Goal: Check status: Check status

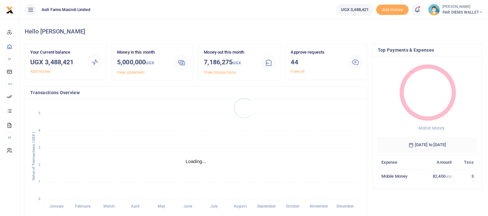
scroll to position [86, 94]
click at [421, 10] on span at bounding box center [421, 10] width 0 height 0
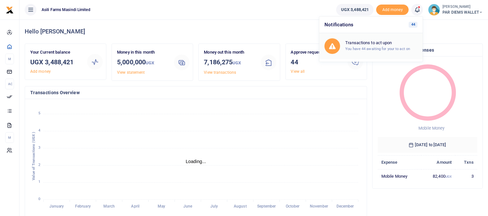
click at [366, 44] on h6 "Transactions to act upon" at bounding box center [382, 42] width 72 height 5
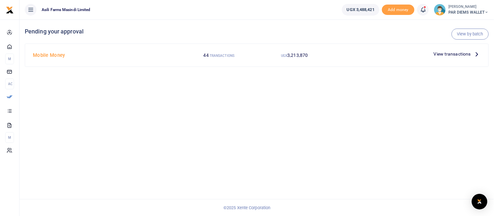
click at [467, 54] on span "View transactions" at bounding box center [451, 53] width 37 height 7
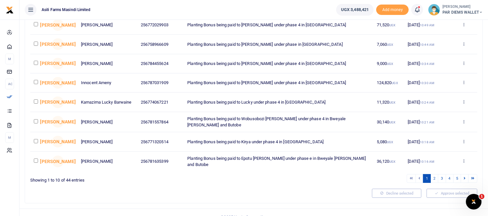
scroll to position [127, 0]
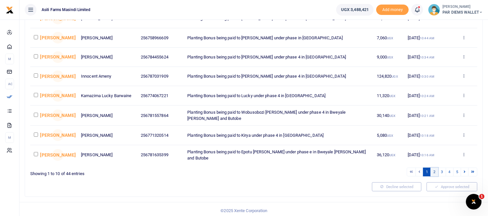
click at [434, 170] on link "2" at bounding box center [435, 172] width 8 height 9
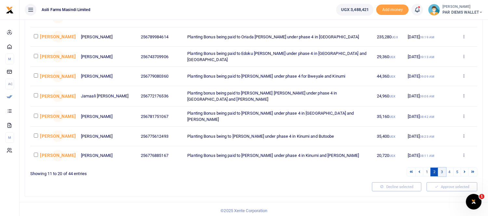
click at [441, 169] on link "3" at bounding box center [442, 172] width 8 height 9
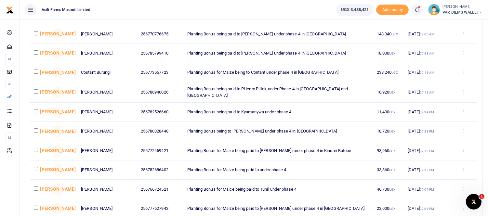
scroll to position [108, 0]
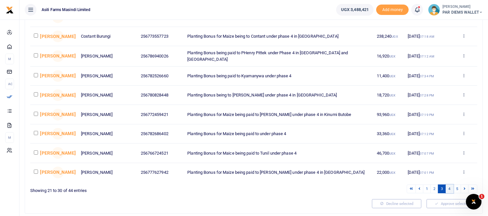
click at [449, 187] on link "4" at bounding box center [450, 189] width 8 height 9
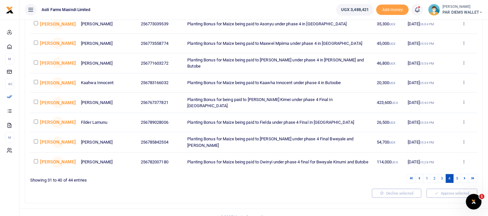
scroll to position [128, 0]
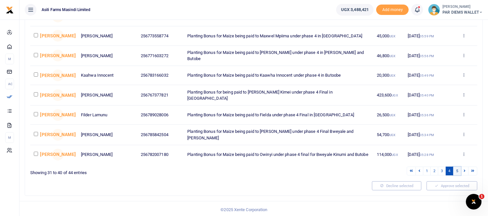
click at [456, 172] on link "5" at bounding box center [458, 171] width 8 height 9
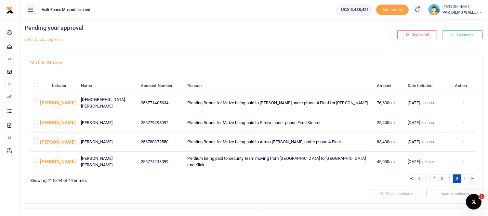
scroll to position [0, 0]
